Goal: Task Accomplishment & Management: Use online tool/utility

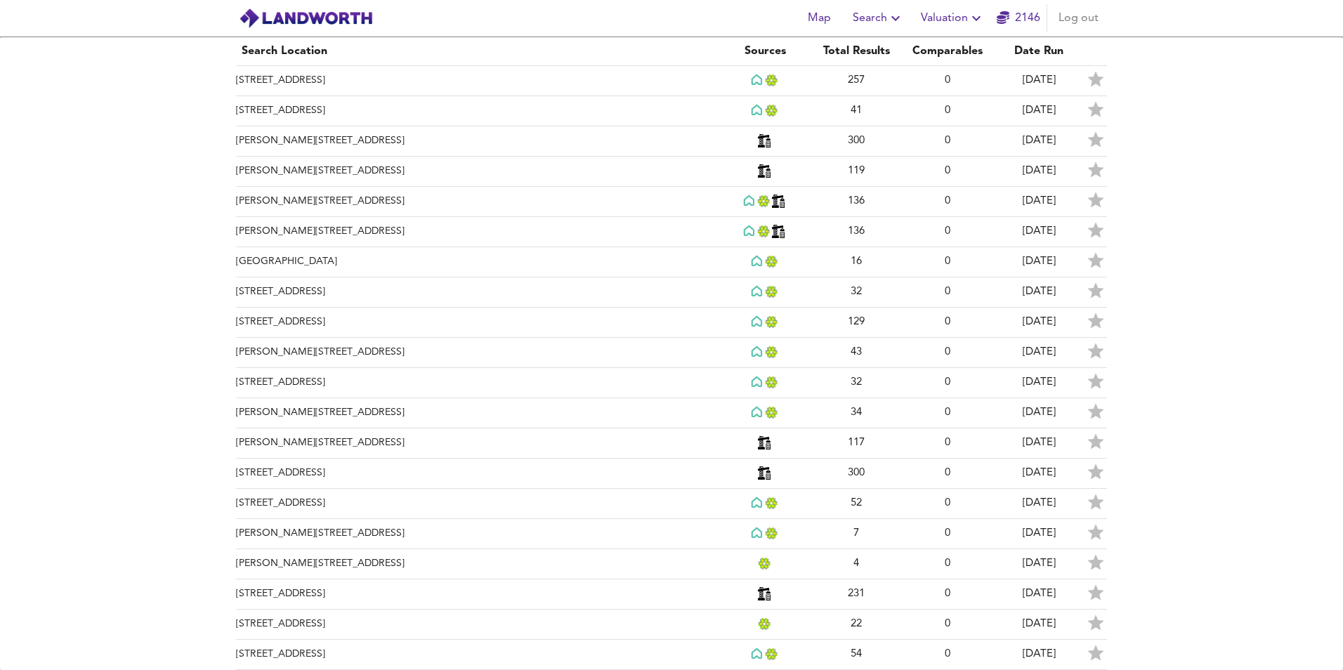
click at [339, 16] on img at bounding box center [306, 18] width 134 height 21
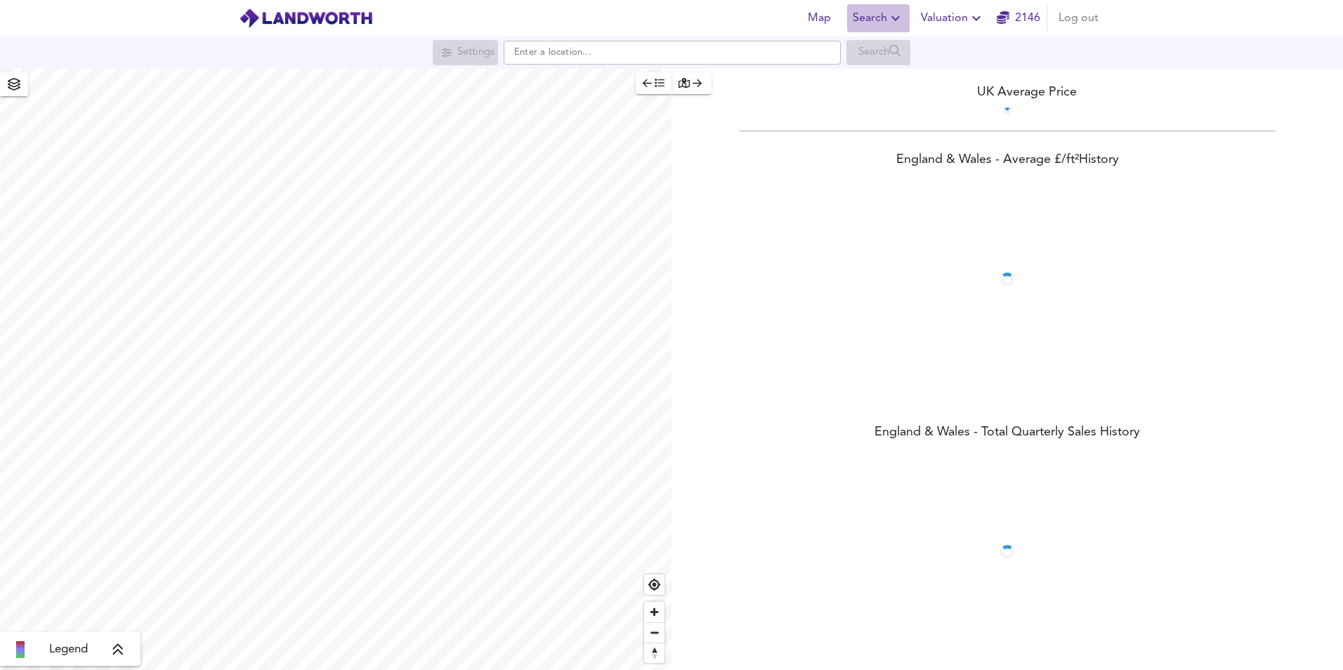
click at [878, 18] on span "Search" at bounding box center [878, 18] width 51 height 20
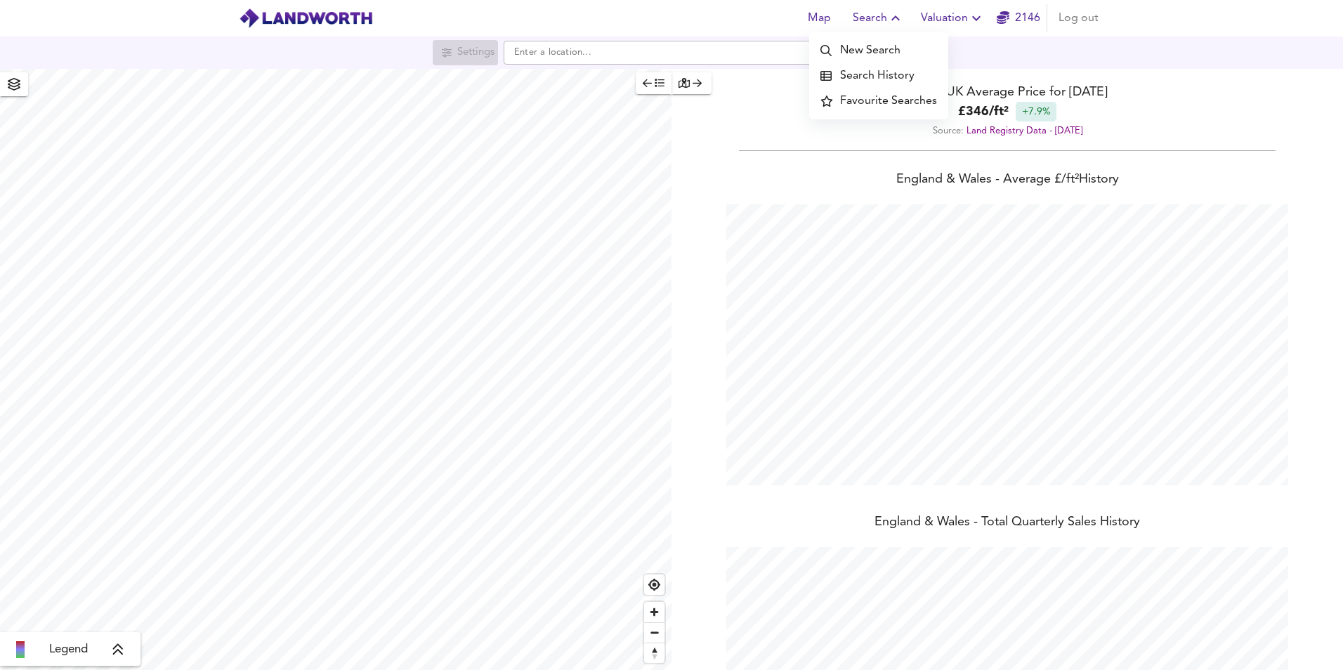
click at [859, 63] on li "New Search" at bounding box center [878, 50] width 139 height 25
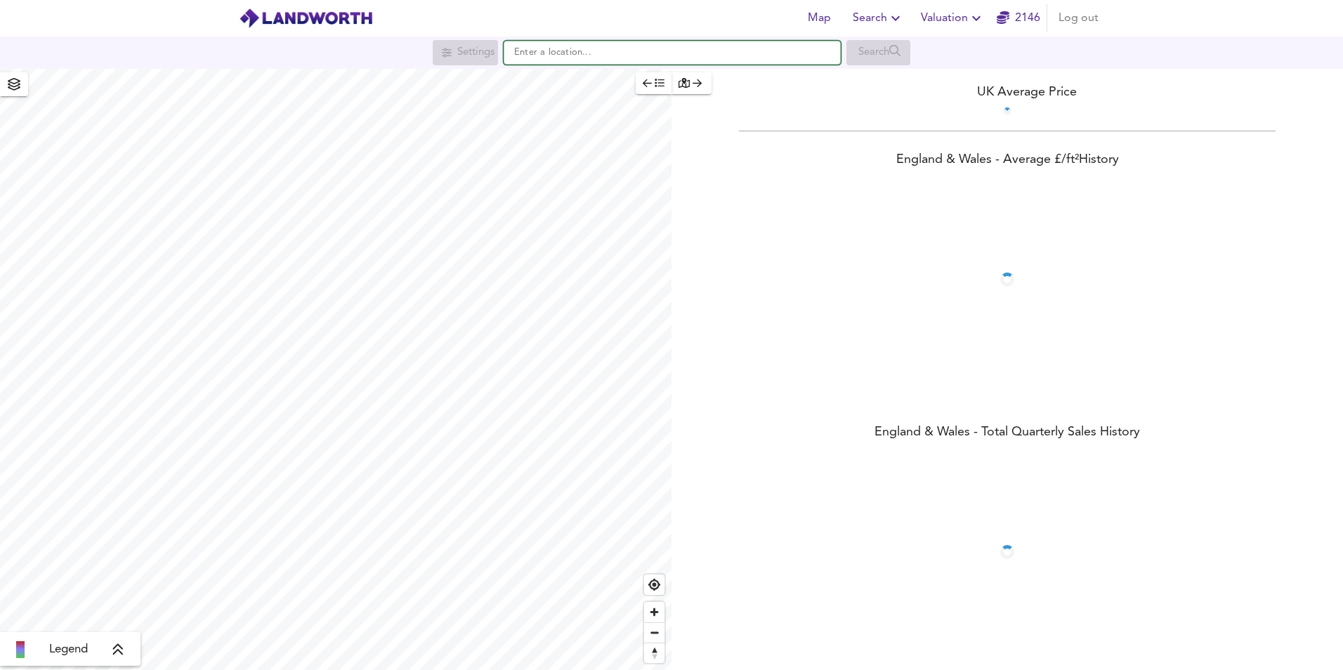
click at [650, 51] on input "text" at bounding box center [672, 53] width 337 height 24
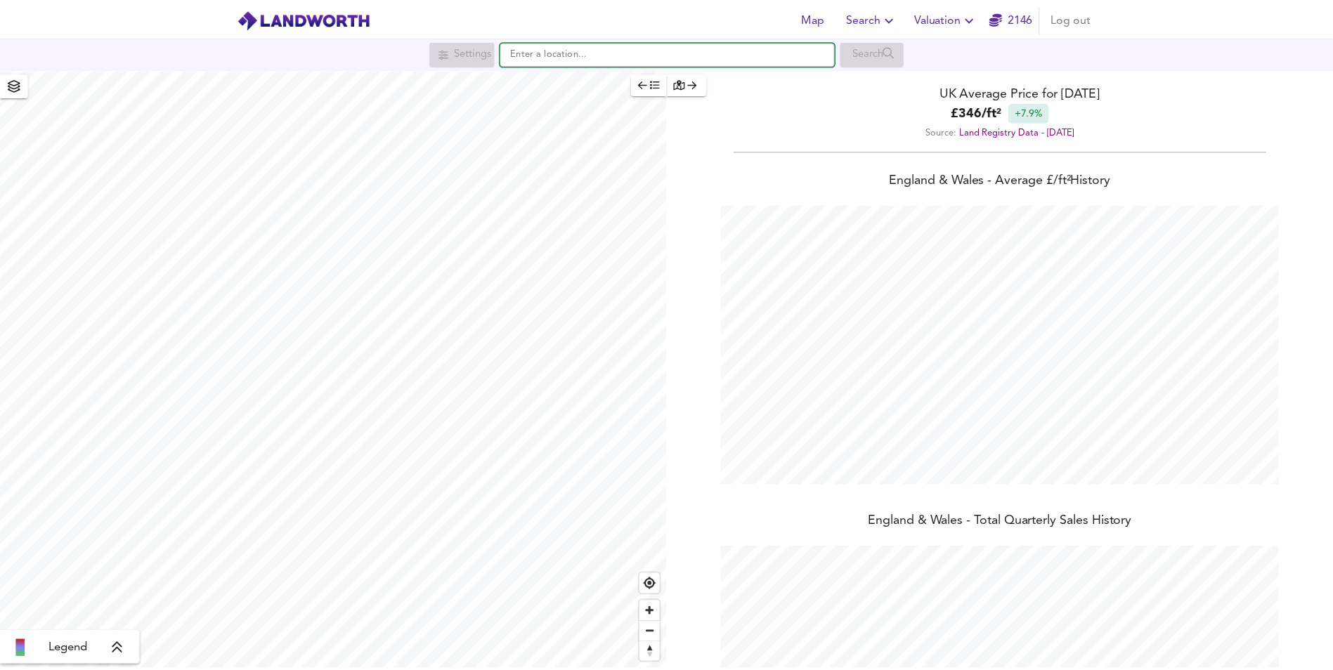
scroll to position [670, 1343]
click at [717, 56] on input "text" at bounding box center [672, 53] width 337 height 24
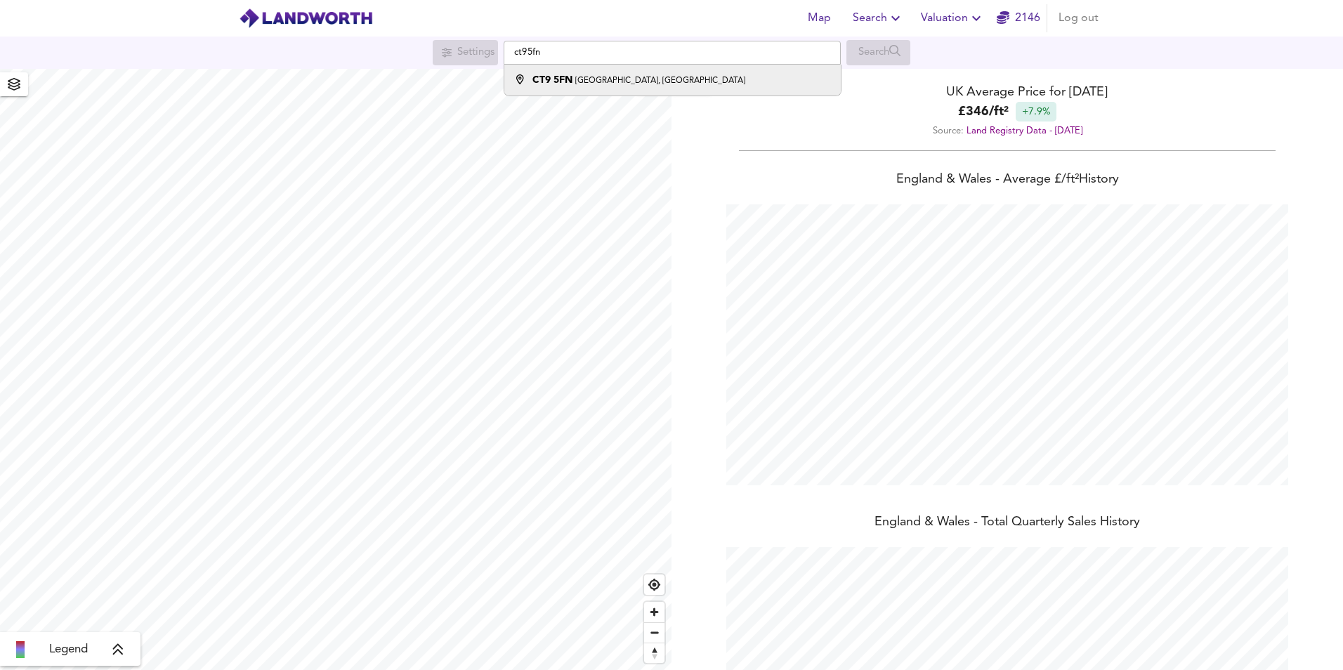
click at [702, 75] on div "[STREET_ADDRESS][PERSON_NAME]" at bounding box center [669, 80] width 322 height 14
type input "[STREET_ADDRESS]"
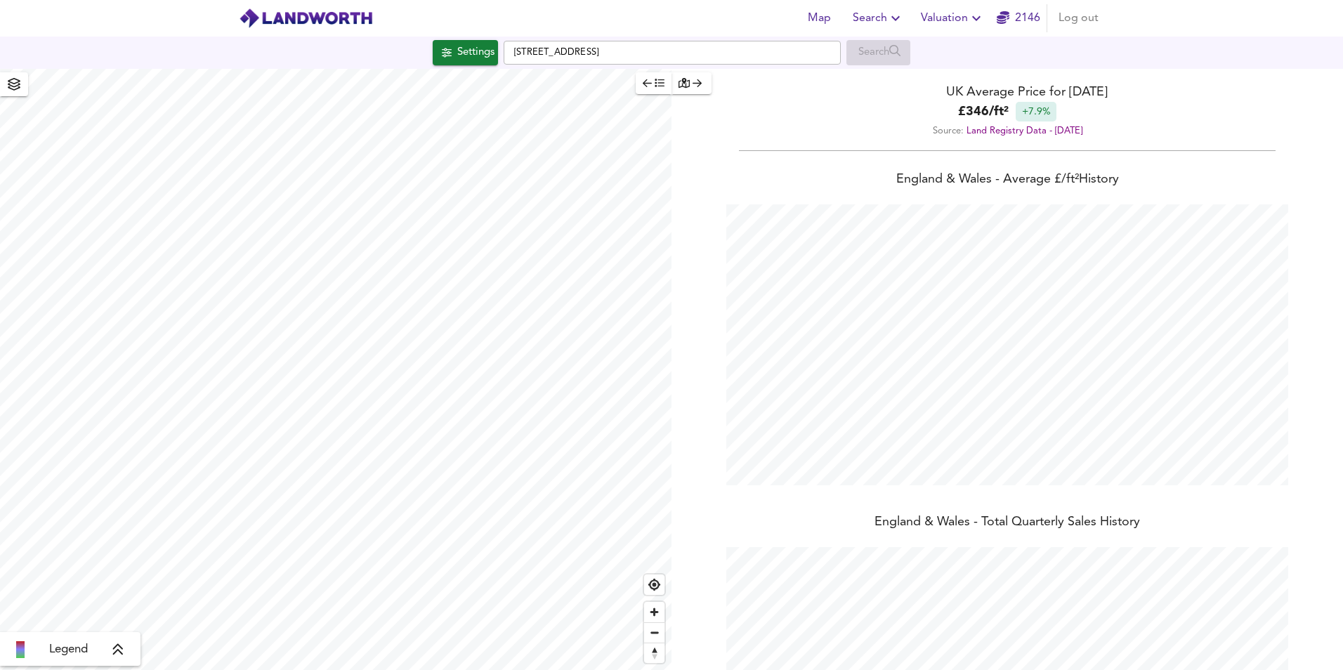
checkbox input "false"
checkbox input "true"
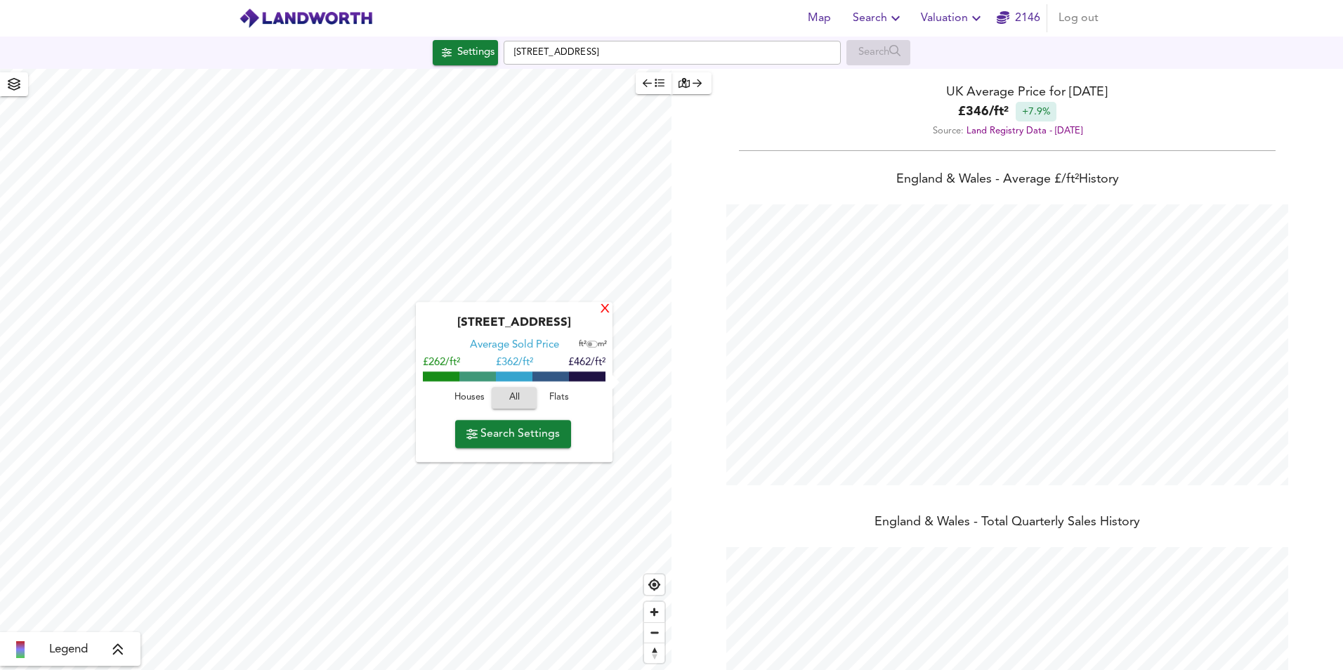
click at [608, 311] on div "X" at bounding box center [605, 309] width 12 height 13
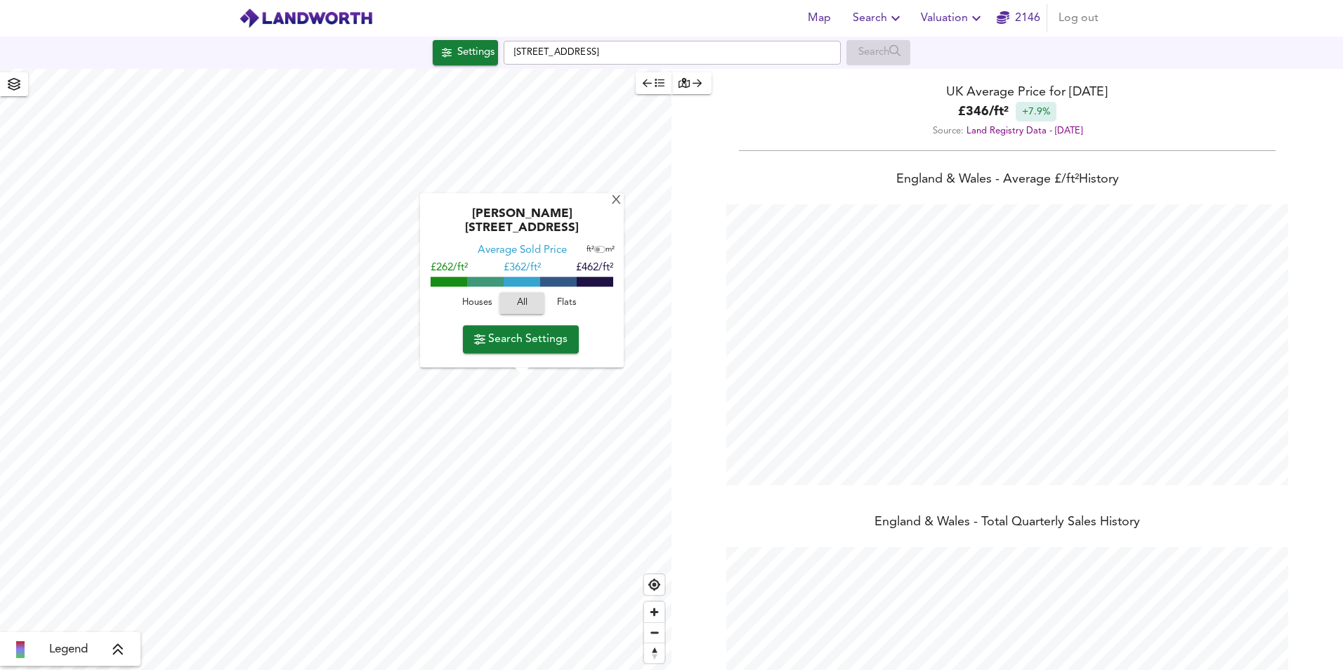
click at [566, 303] on span "Flats" at bounding box center [567, 304] width 38 height 16
click at [958, 22] on span "Valuation" at bounding box center [953, 18] width 64 height 20
click at [960, 48] on li "New Valuation Report" at bounding box center [953, 50] width 168 height 25
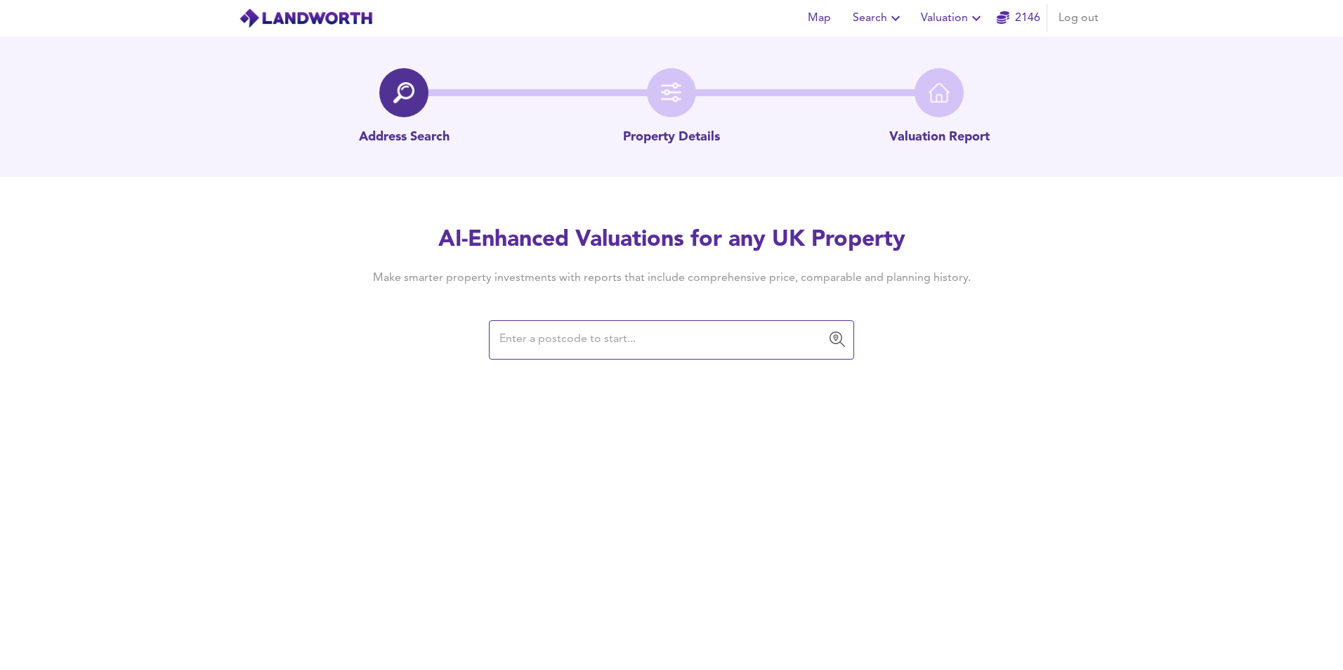
click at [589, 353] on div "​" at bounding box center [671, 339] width 365 height 39
type input "ct95fn"
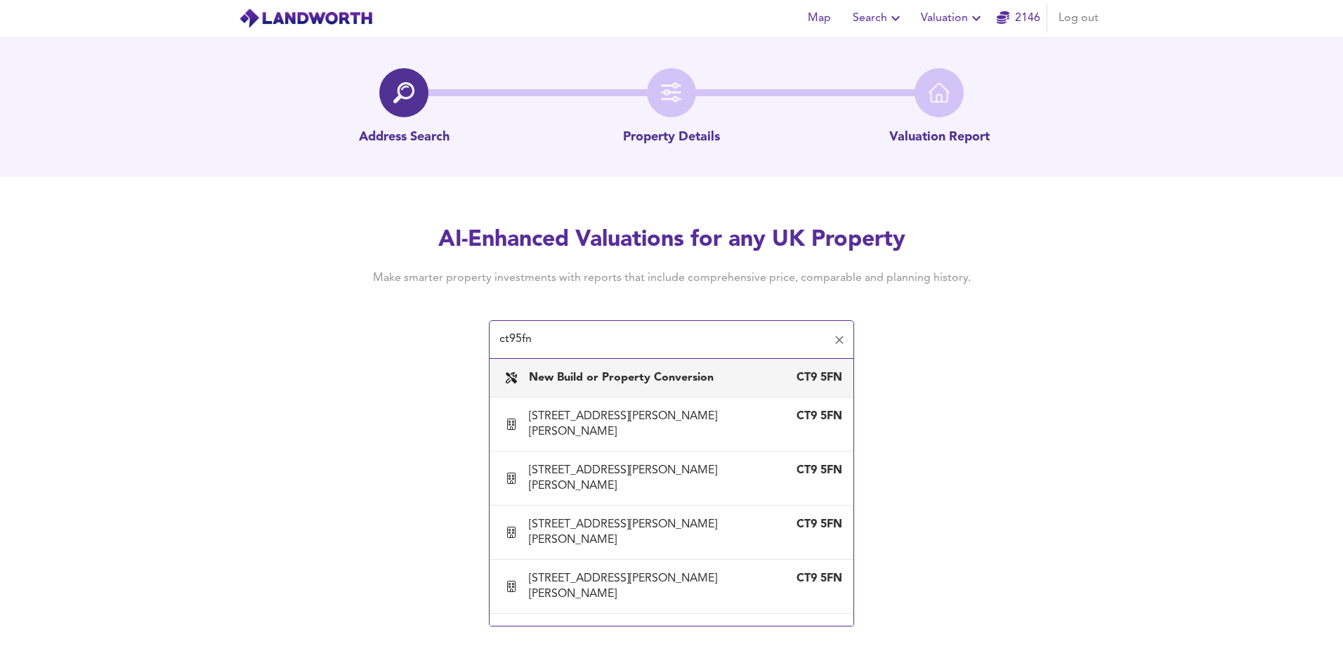
click at [667, 379] on b "New Build or Property Conversion" at bounding box center [621, 377] width 185 height 11
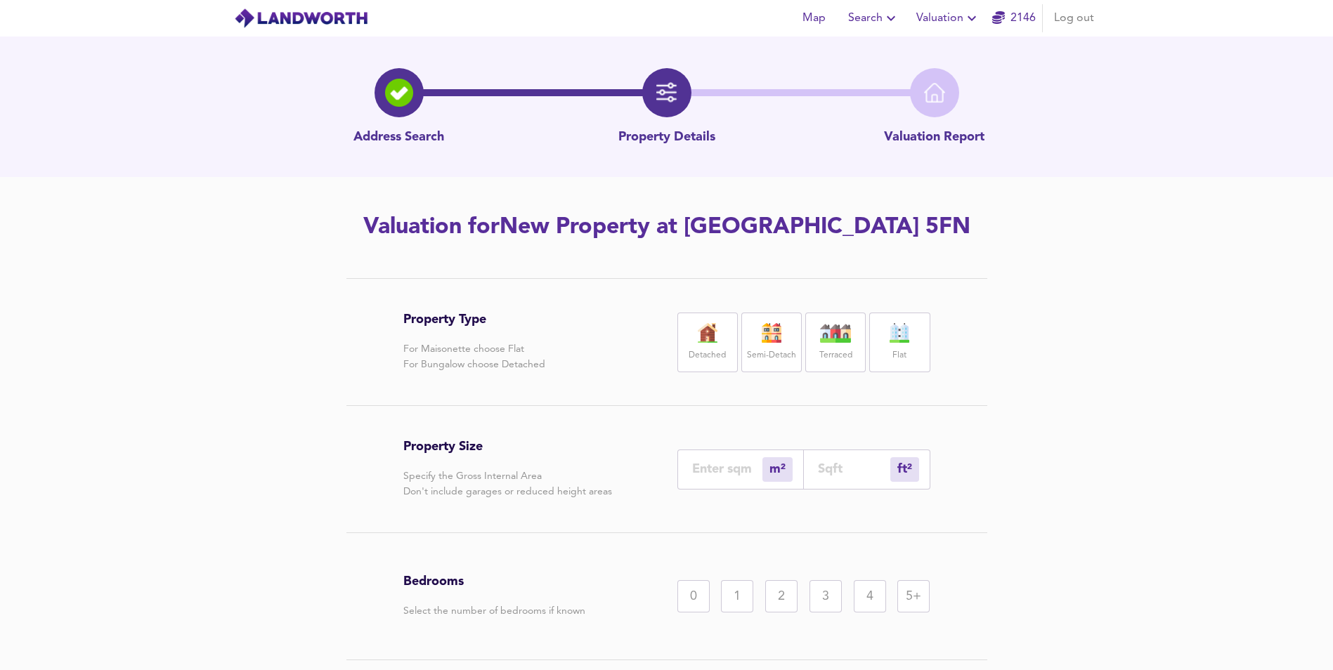
click at [906, 347] on label "Flat" at bounding box center [899, 356] width 14 height 18
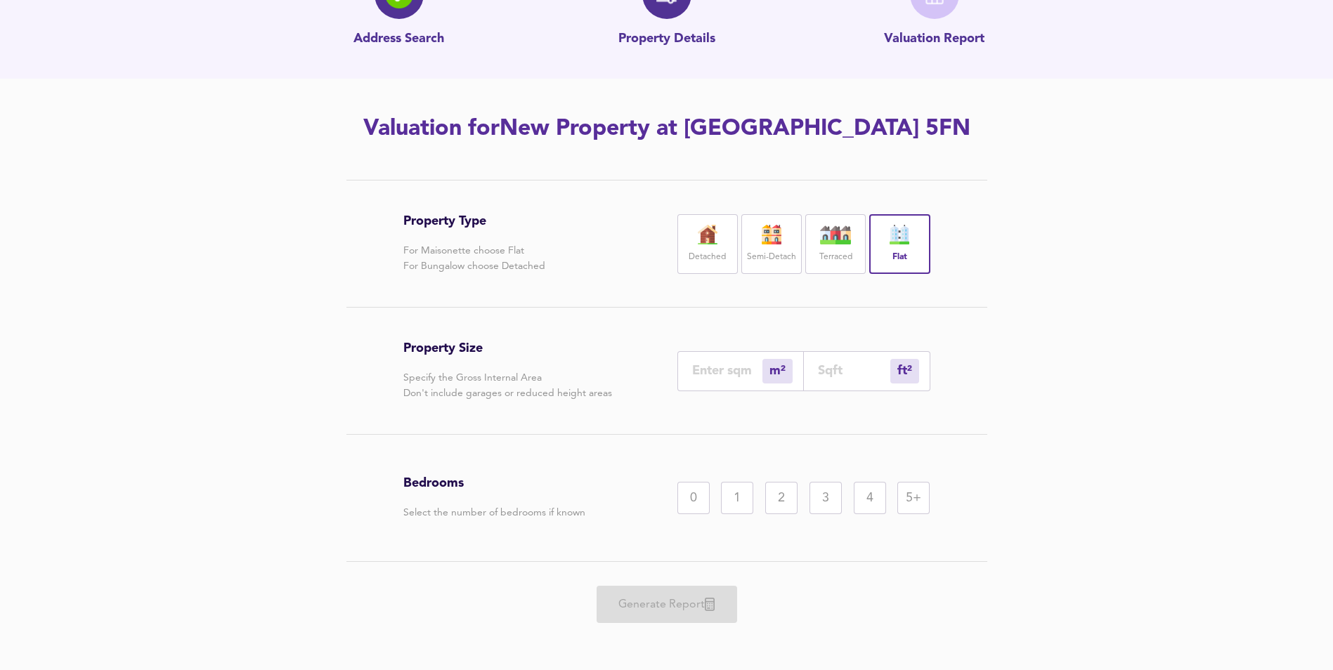
scroll to position [103, 0]
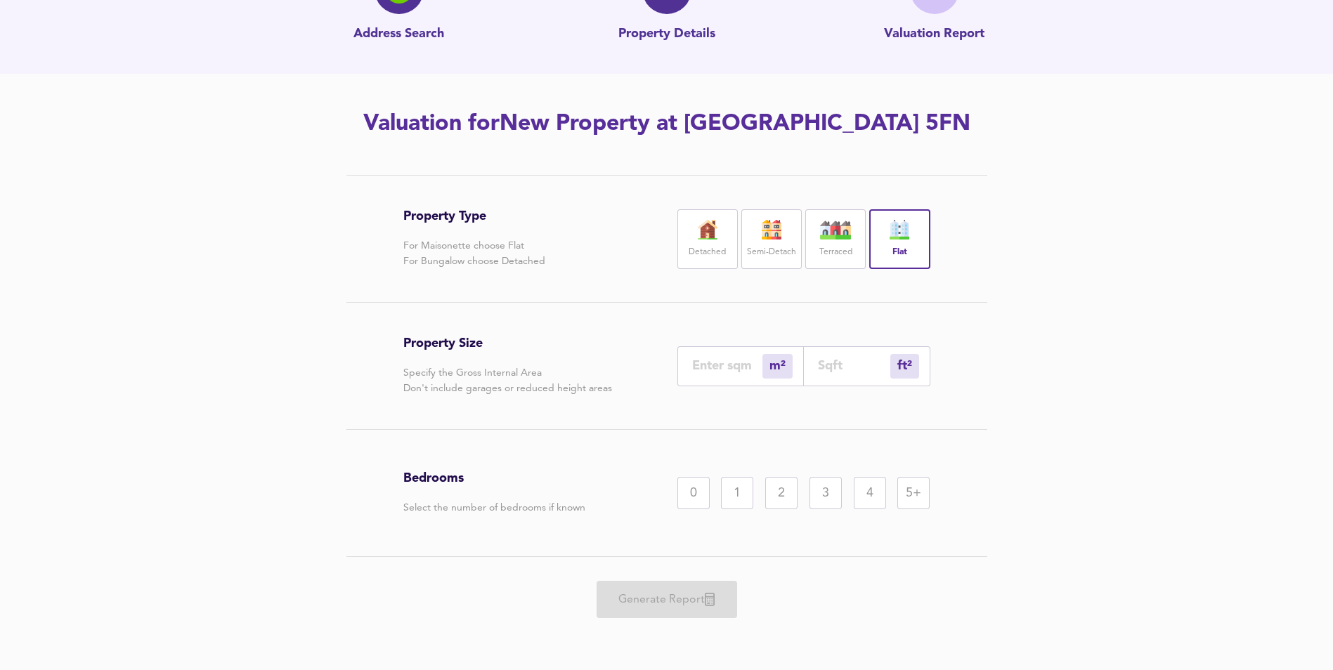
click at [787, 496] on div "2" at bounding box center [781, 493] width 32 height 32
click at [724, 364] on input "number" at bounding box center [727, 365] width 70 height 15
click at [847, 364] on input "number" at bounding box center [854, 365] width 72 height 15
click at [829, 367] on input "number" at bounding box center [854, 365] width 72 height 15
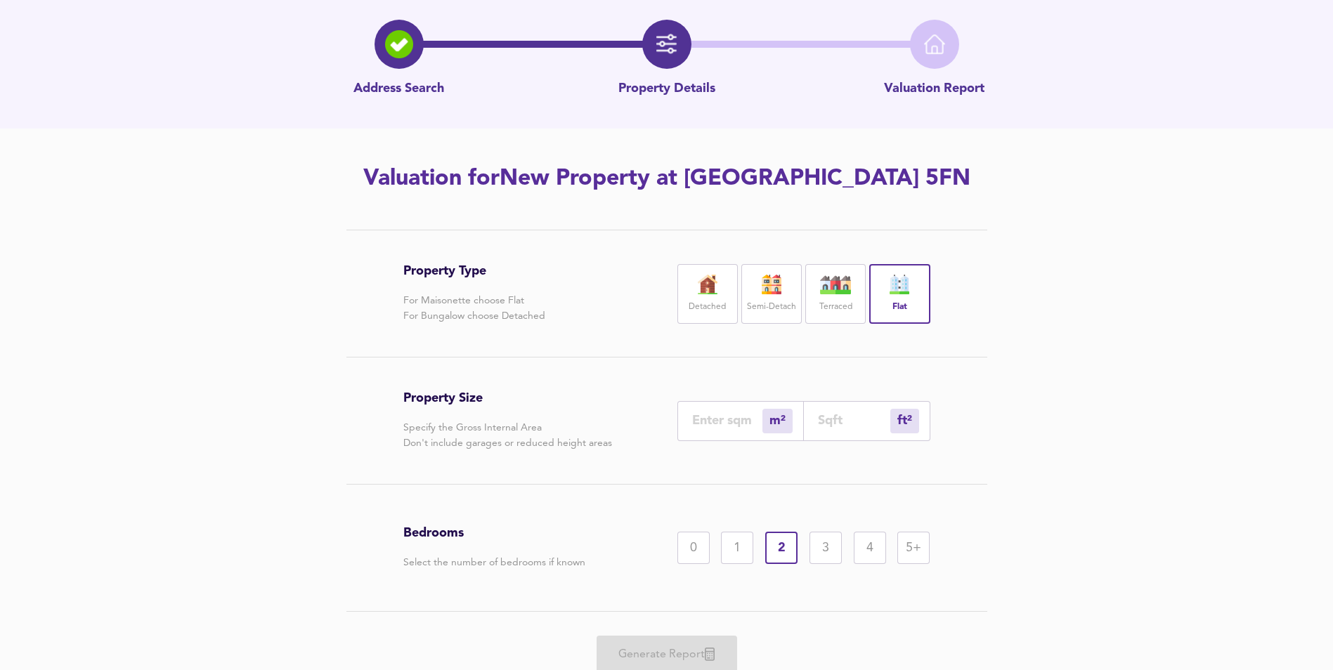
scroll to position [70, 0]
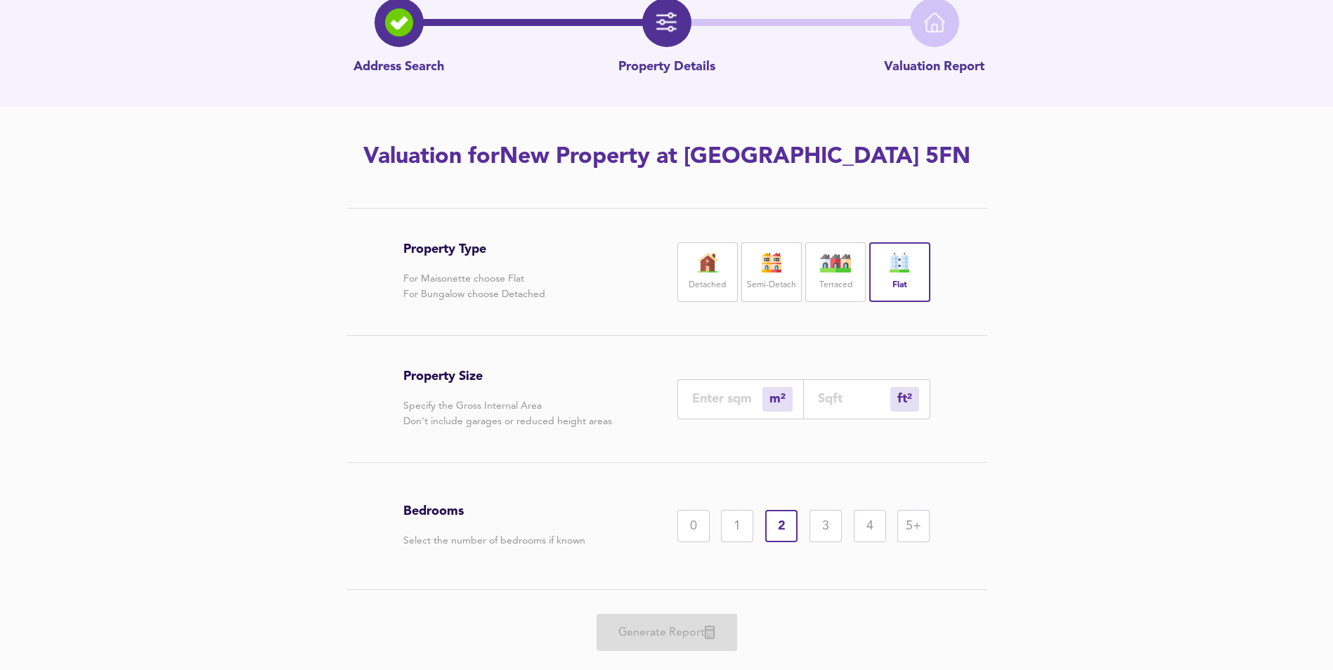
type input "0"
type input "1"
type input "11"
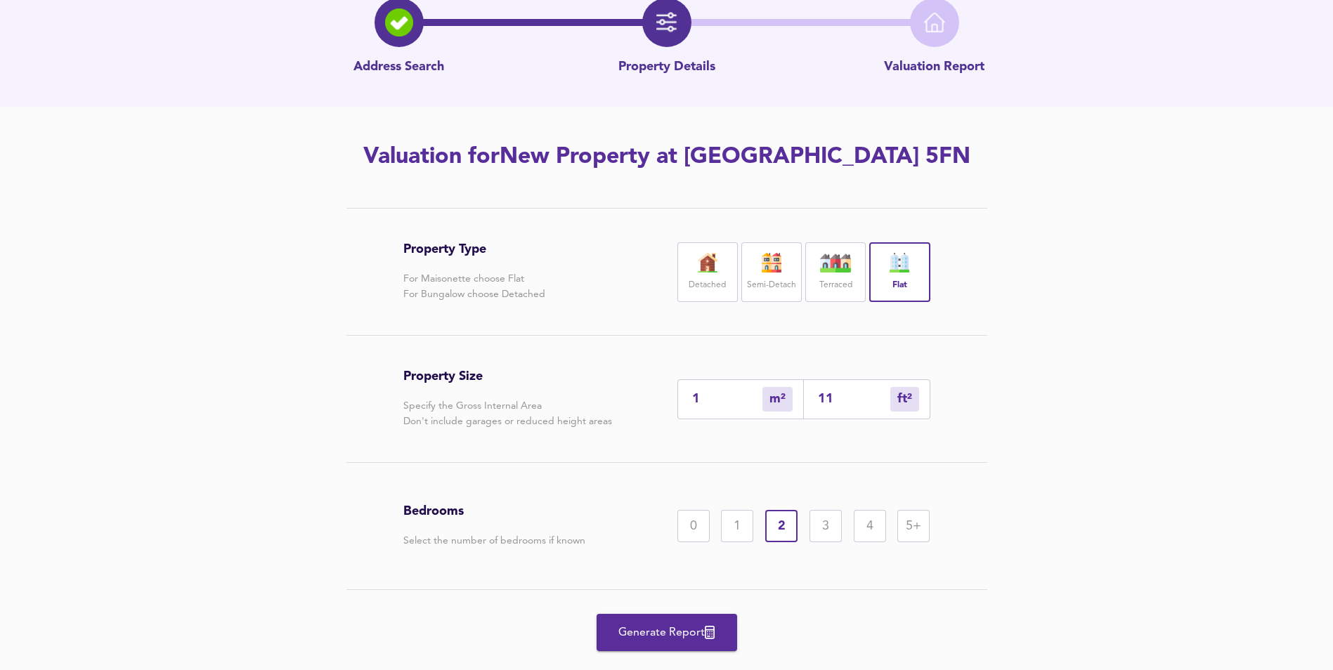
type input "117"
type input "110"
type input "1179"
click at [700, 632] on span "Generate Report" at bounding box center [666, 633] width 112 height 20
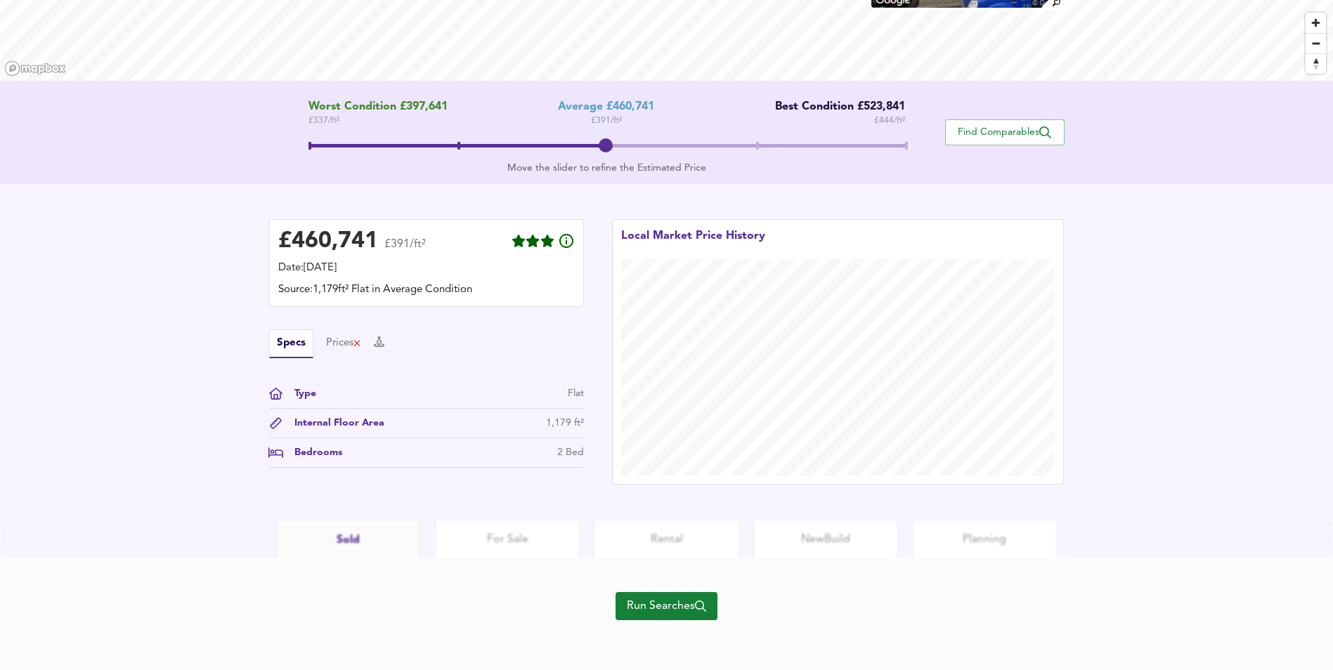
scroll to position [211, 0]
click at [689, 604] on span "Run Searches" at bounding box center [666, 606] width 79 height 20
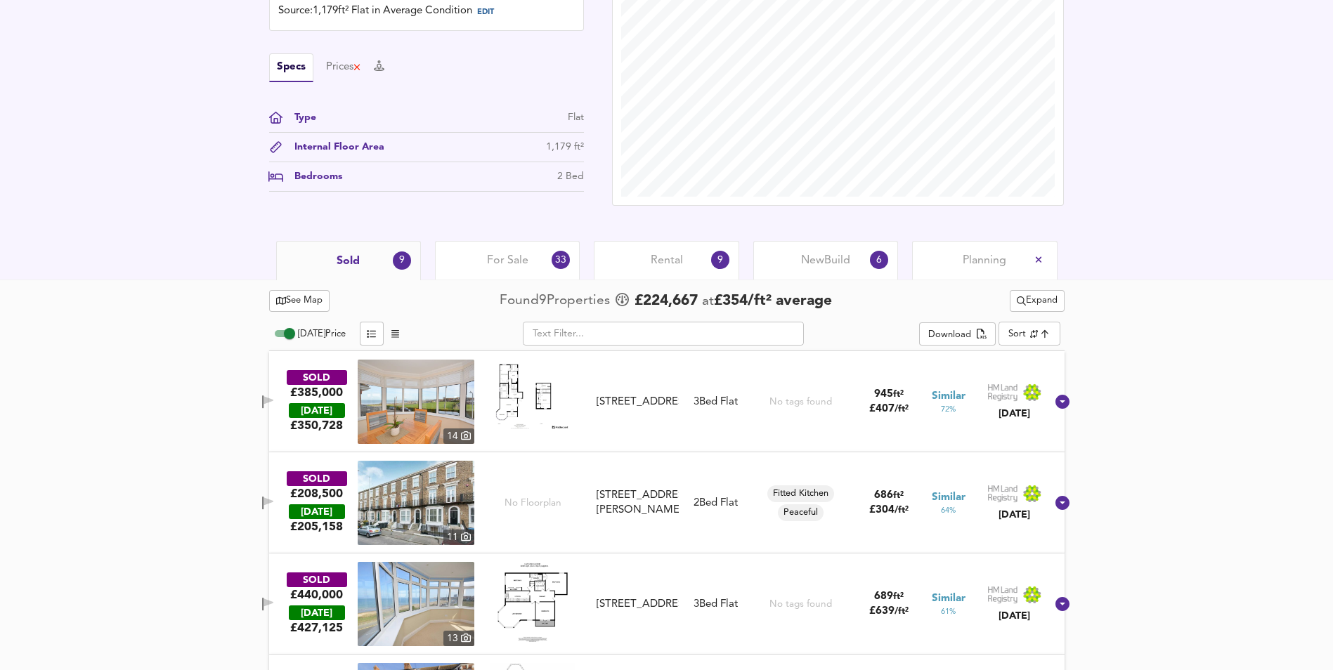
scroll to position [360, 0]
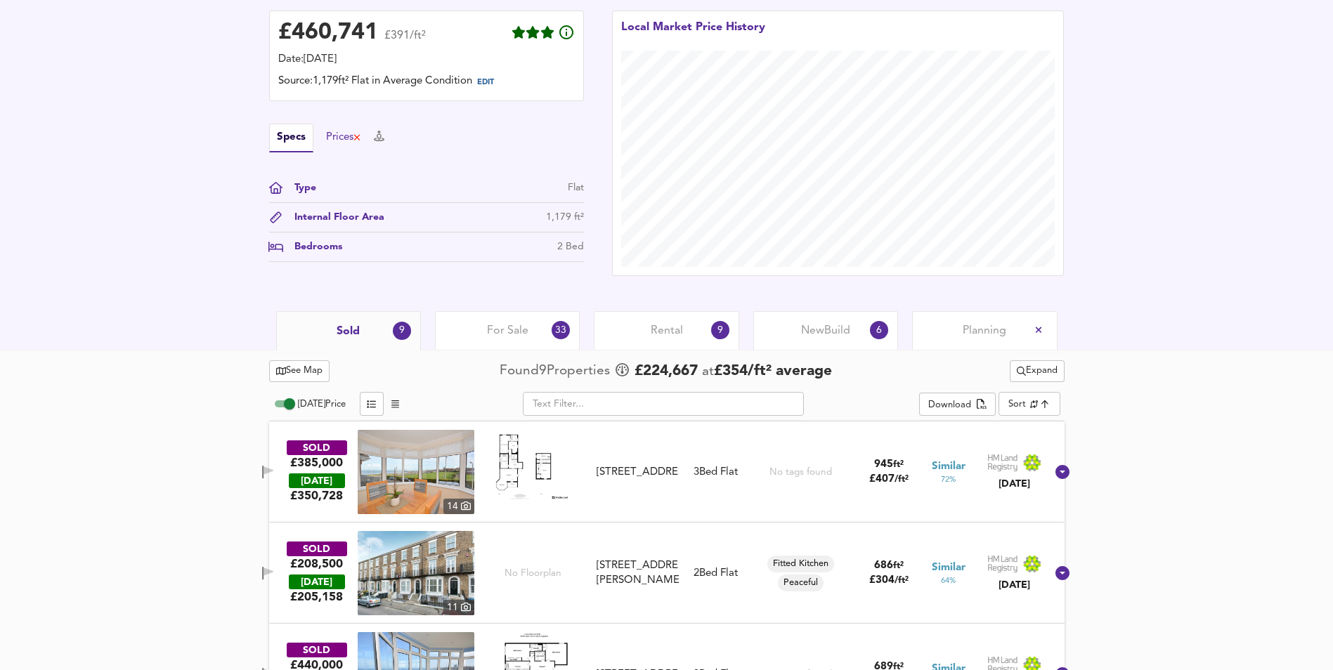
click at [344, 138] on div "Prices" at bounding box center [344, 137] width 36 height 15
click at [288, 136] on button "Specs" at bounding box center [282, 137] width 27 height 15
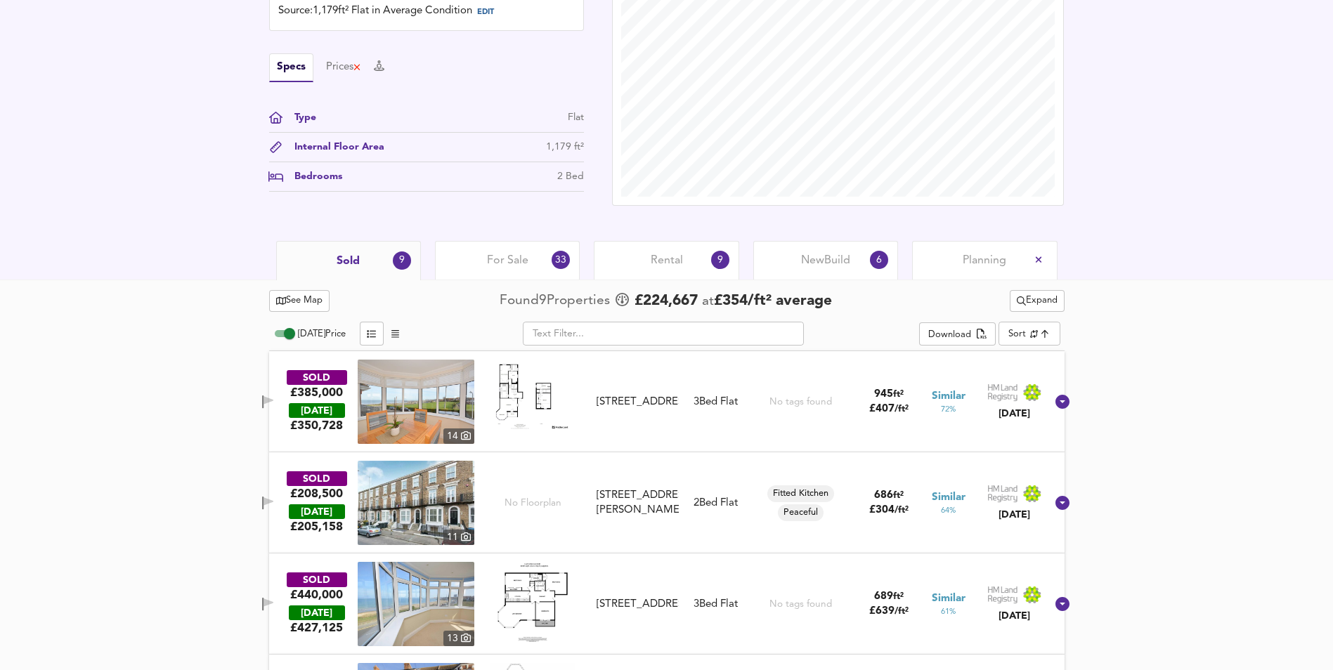
scroll to position [500, 0]
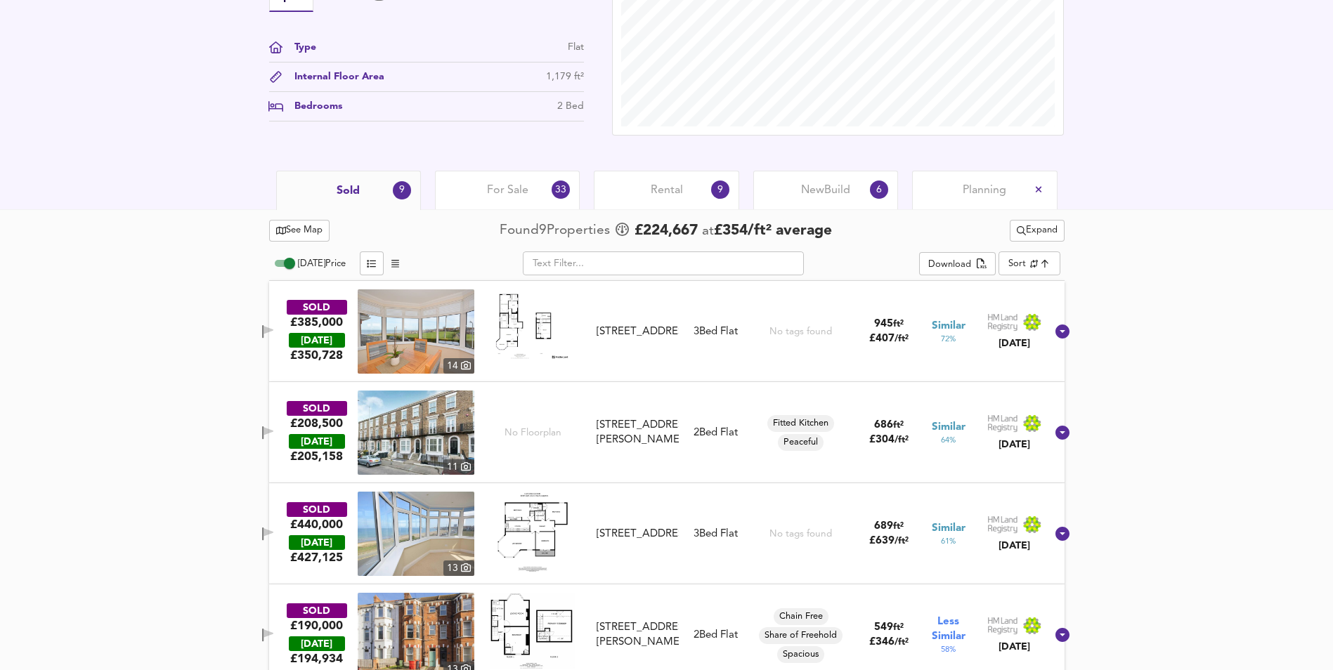
click at [818, 187] on span "New Build" at bounding box center [825, 190] width 49 height 15
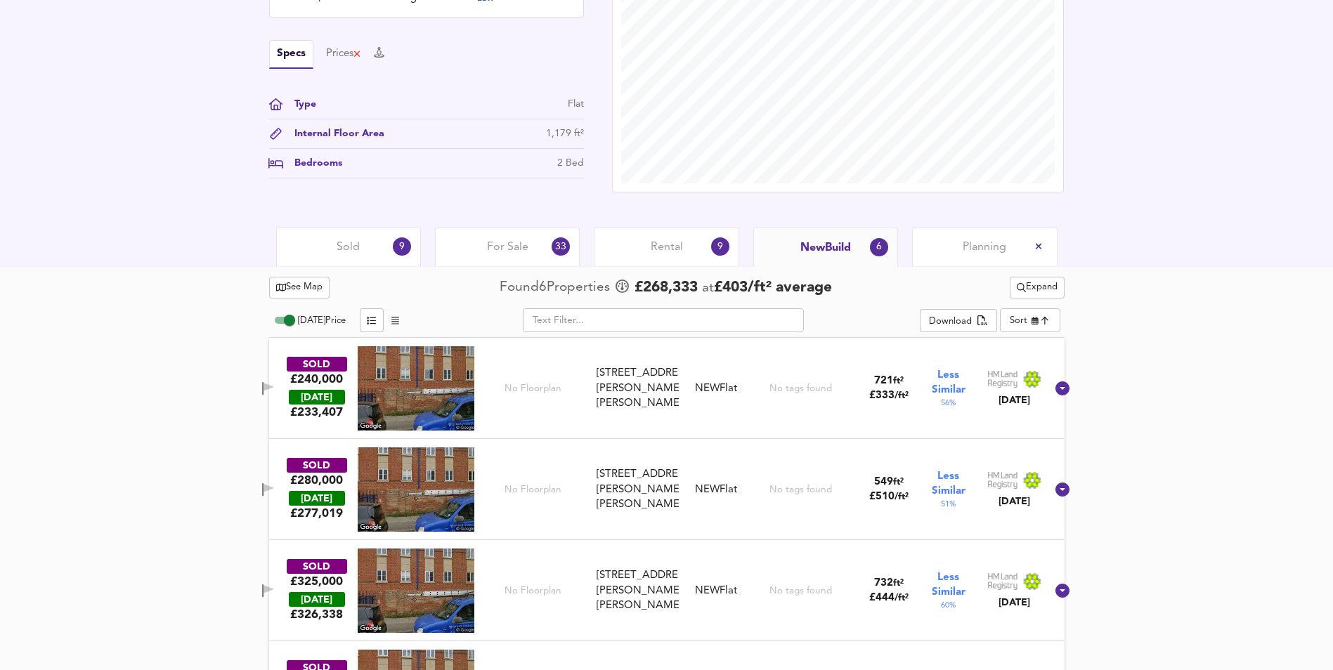
scroll to position [444, 0]
click at [1031, 289] on span "Expand" at bounding box center [1037, 287] width 41 height 16
click at [1014, 334] on li "2 year s 4 years" at bounding box center [1032, 337] width 119 height 22
click at [1043, 284] on span "Expand" at bounding box center [1037, 287] width 41 height 16
click at [1024, 313] on li "½ mile 1 mile" at bounding box center [1032, 314] width 119 height 22
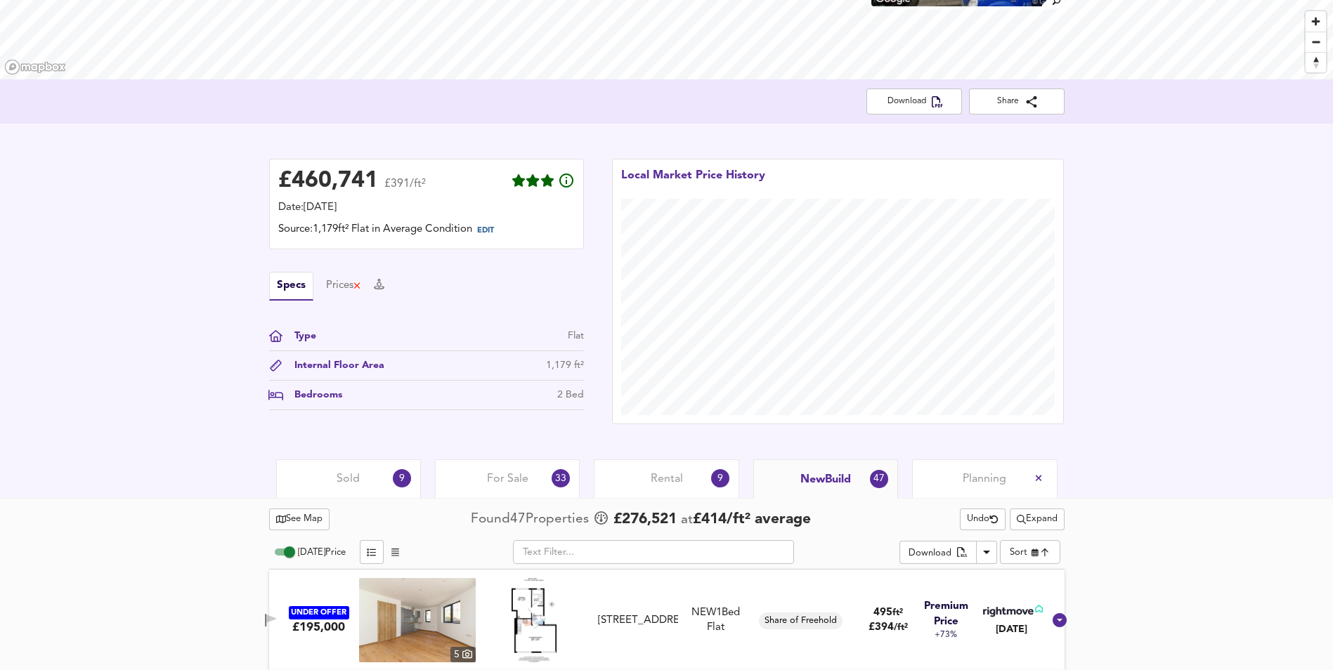
scroll to position [374, 0]
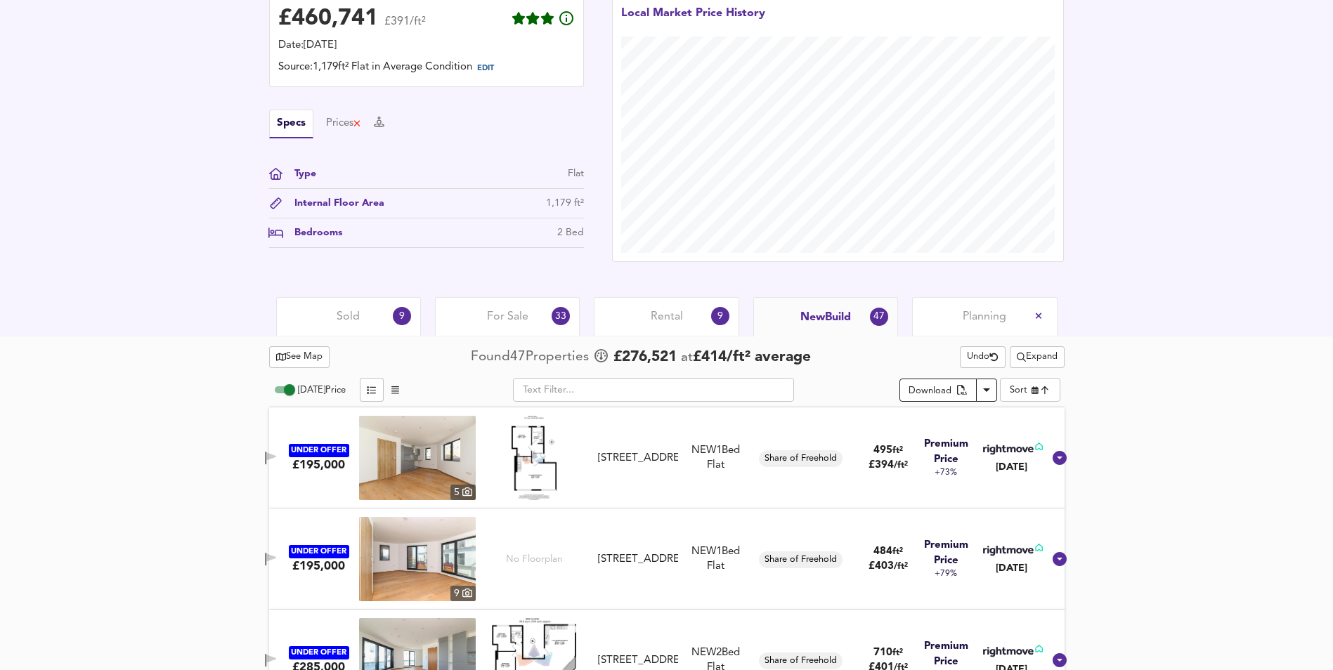
click at [932, 388] on div "Download" at bounding box center [929, 392] width 43 height 16
click at [1039, 359] on span "Expand" at bounding box center [1037, 357] width 41 height 16
click at [989, 354] on icon "button" at bounding box center [993, 357] width 8 height 8
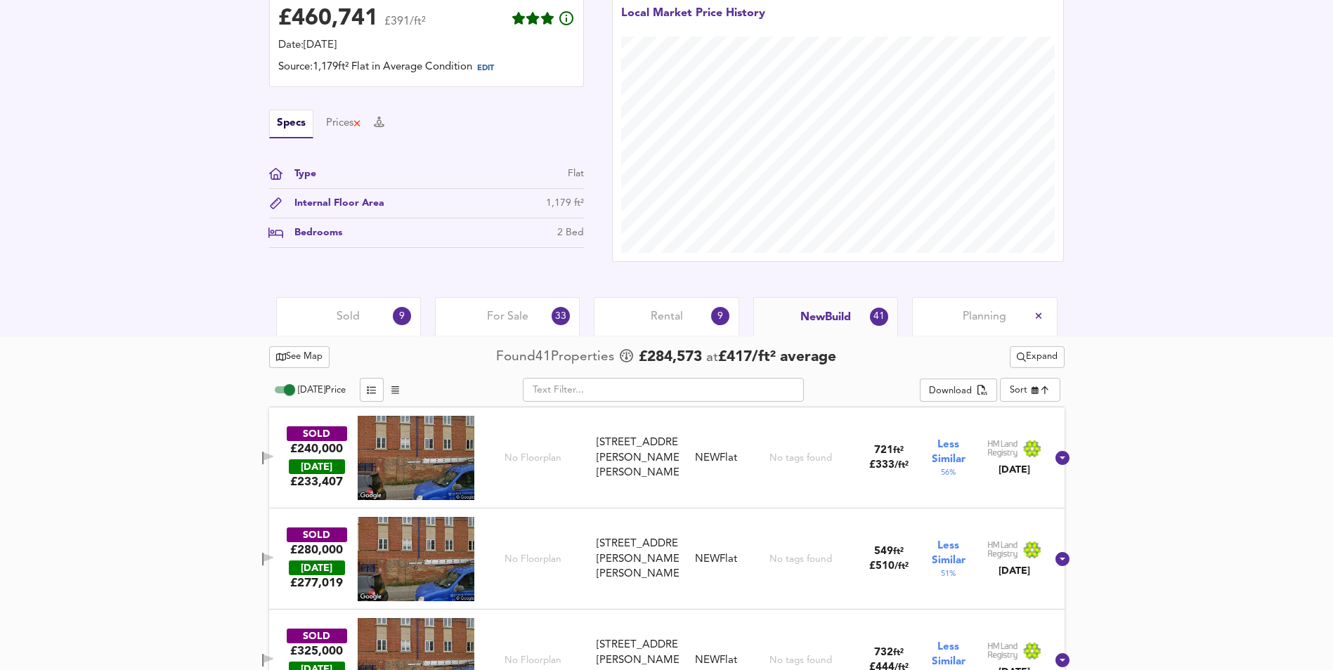
click at [1027, 353] on span "Expand" at bounding box center [1037, 357] width 41 height 16
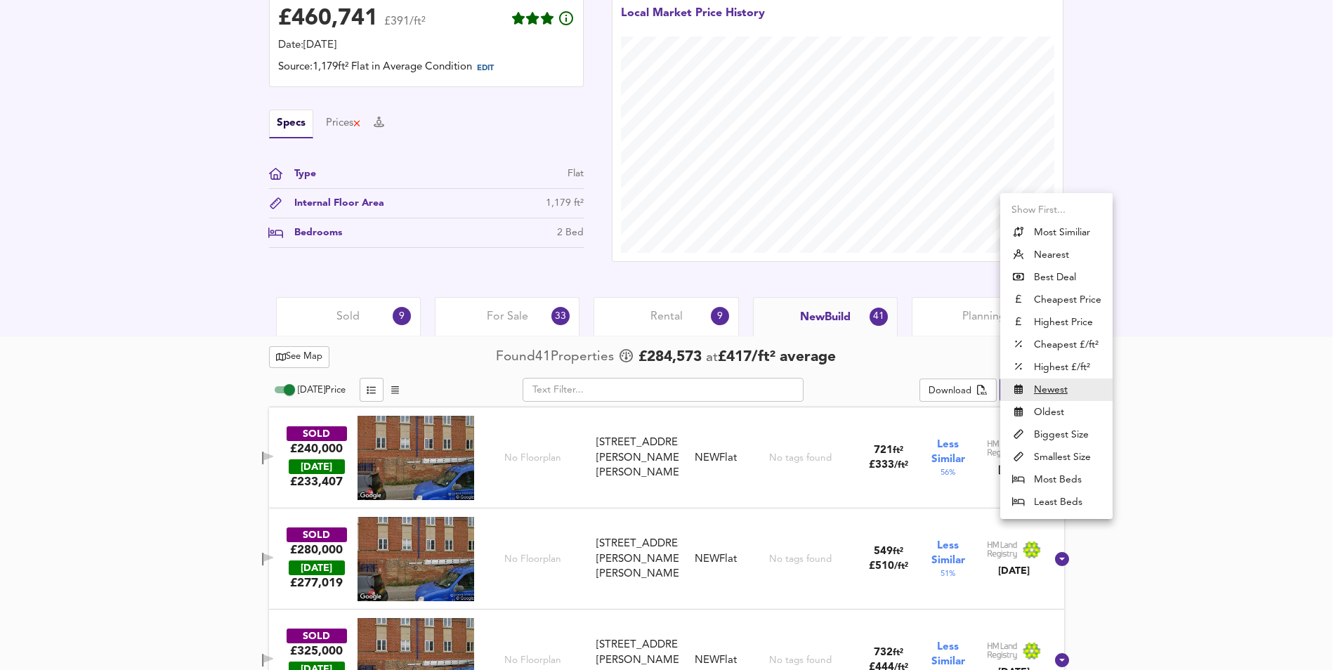
click at [1064, 233] on li "Most Similiar" at bounding box center [1056, 232] width 112 height 22
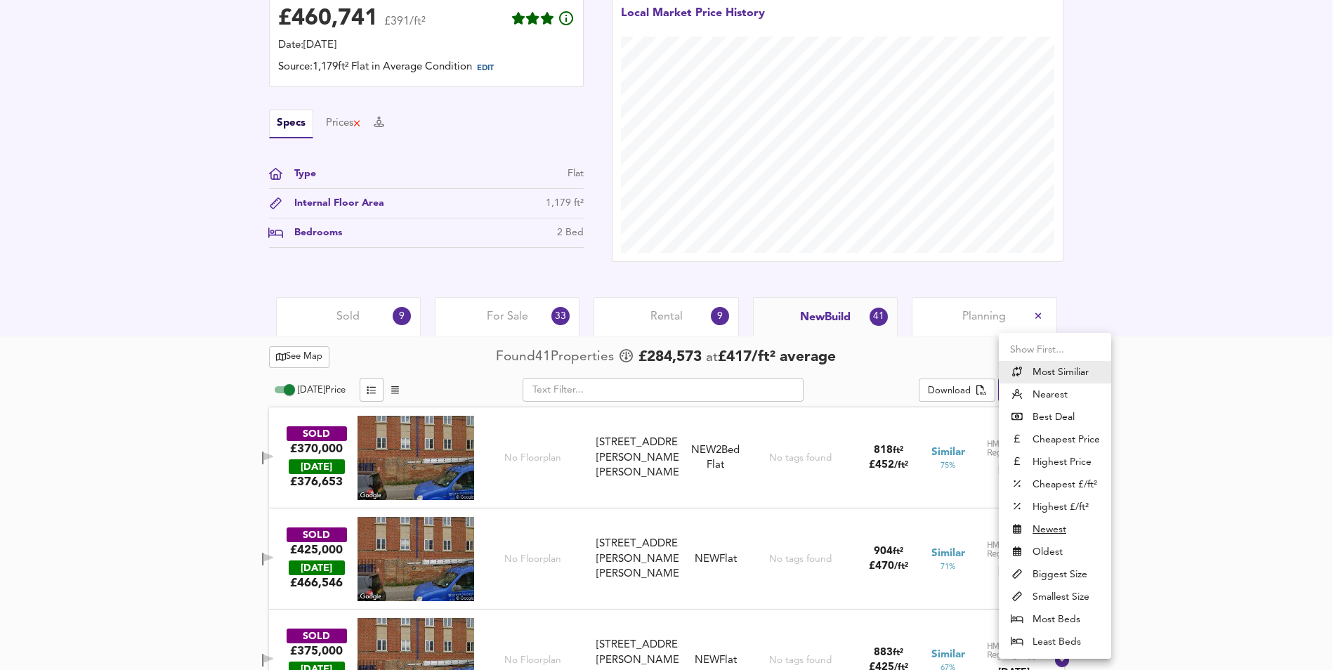
click at [1071, 573] on li "Biggest Size" at bounding box center [1055, 574] width 112 height 22
type input "biggest"
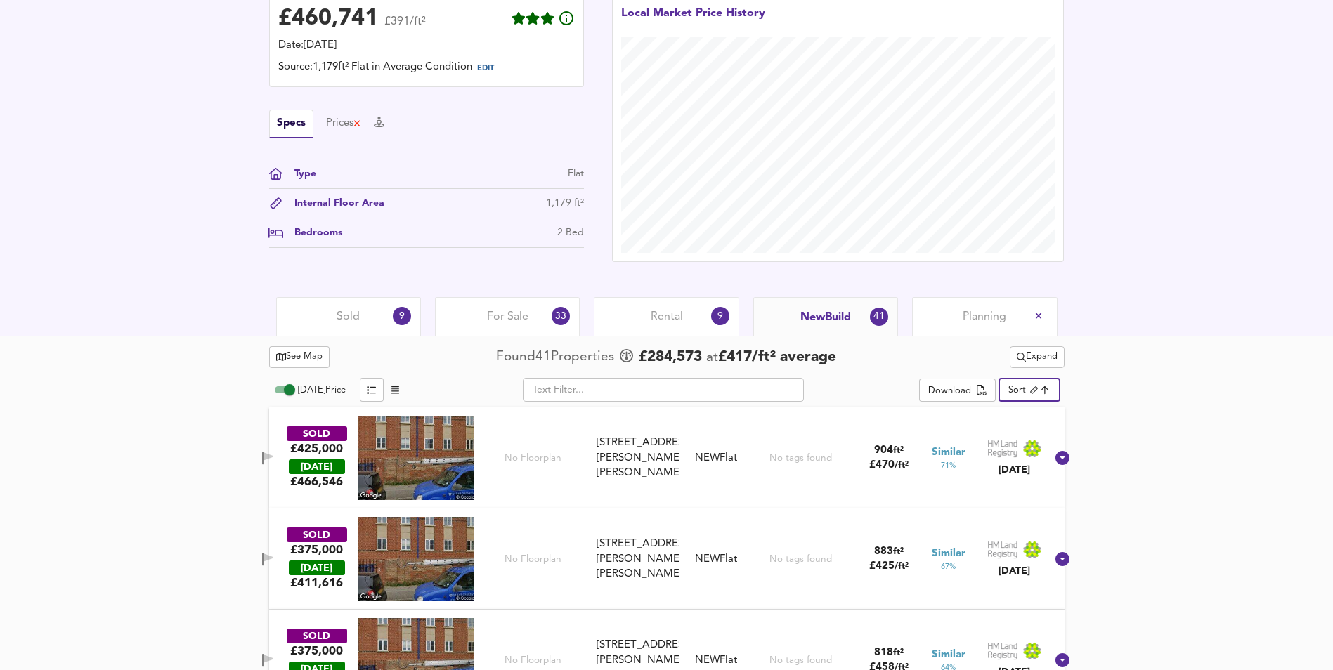
click at [1017, 355] on icon "split button" at bounding box center [1021, 357] width 9 height 9
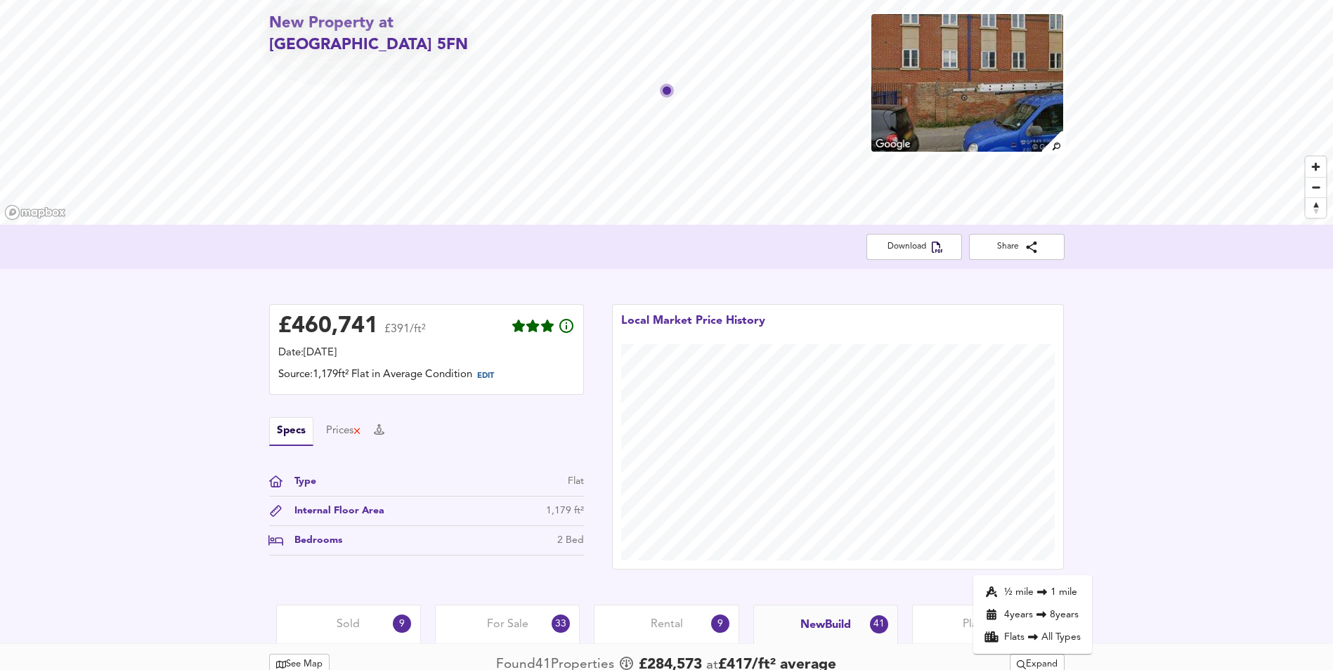
scroll to position [0, 0]
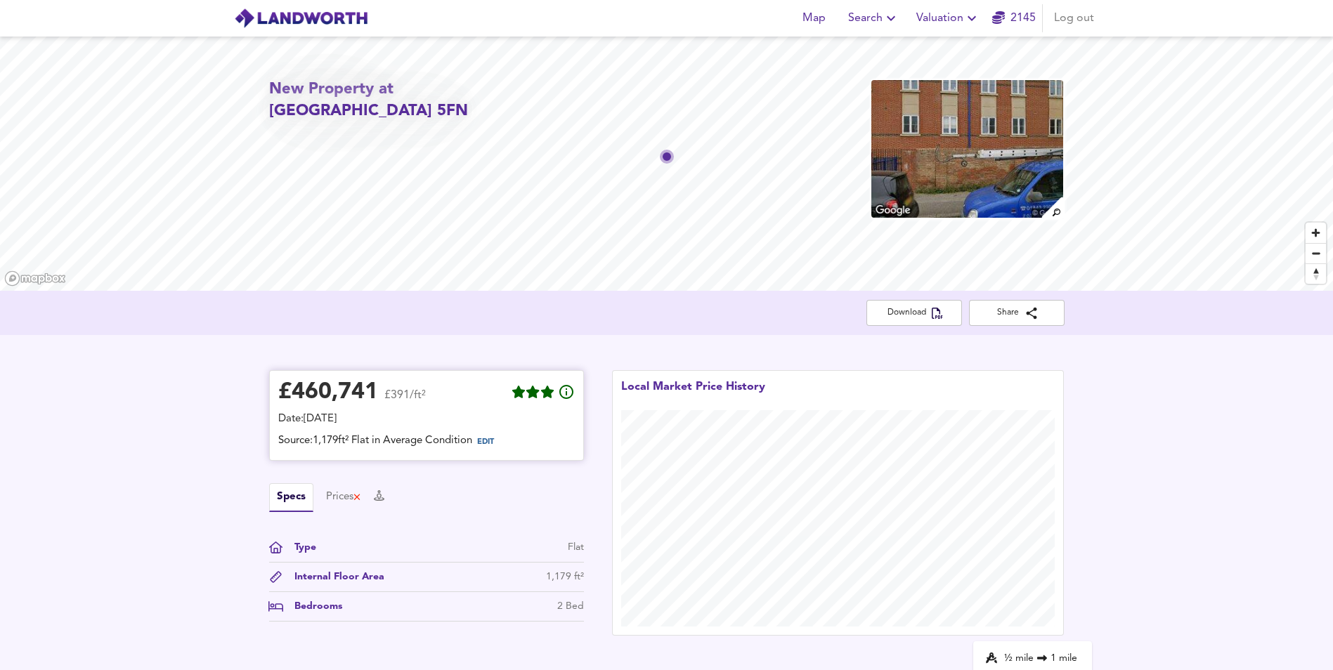
click at [494, 442] on span "EDIT" at bounding box center [485, 442] width 17 height 8
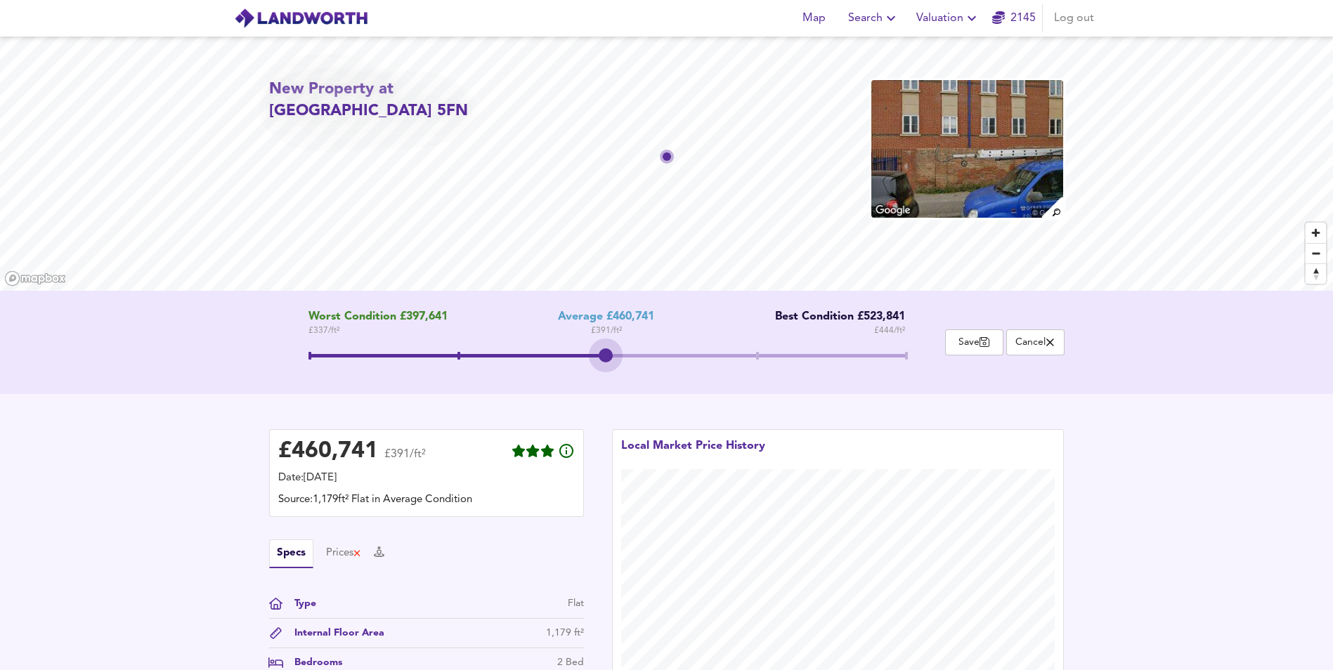
drag, startPoint x: 607, startPoint y: 358, endPoint x: 641, endPoint y: 360, distance: 34.5
click at [640, 360] on span at bounding box center [606, 357] width 596 height 25
